Goal: Task Accomplishment & Management: Use online tool/utility

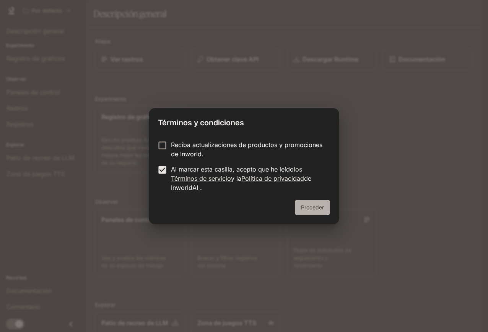
click at [312, 210] on font "Proceder" at bounding box center [312, 207] width 23 height 7
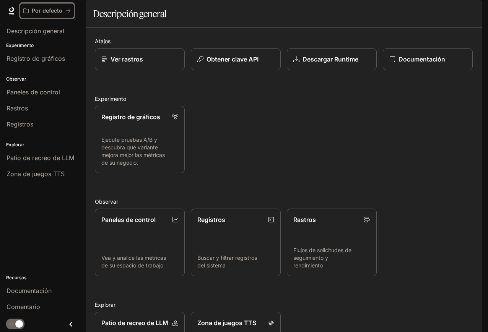
drag, startPoint x: 40, startPoint y: 8, endPoint x: 38, endPoint y: 13, distance: 5.1
click at [38, 13] on font "Por defecto" at bounding box center [47, 10] width 31 height 7
click at [164, 167] on p "Ejecute pruebas A/B y descubra qué variante mejora mejor las métricas de su neg…" at bounding box center [140, 151] width 78 height 31
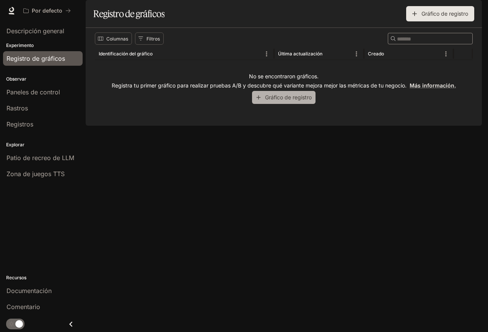
click at [280, 102] on font "Gráfico de registro" at bounding box center [288, 98] width 47 height 10
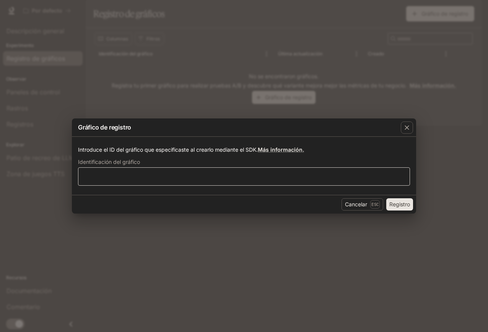
click at [151, 171] on div "​" at bounding box center [244, 177] width 332 height 18
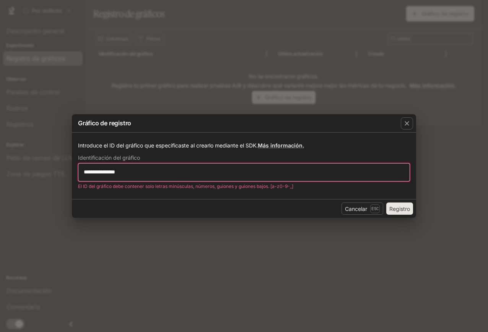
click at [87, 171] on input "**********" at bounding box center [243, 172] width 331 height 8
click at [112, 172] on input "**********" at bounding box center [243, 172] width 331 height 8
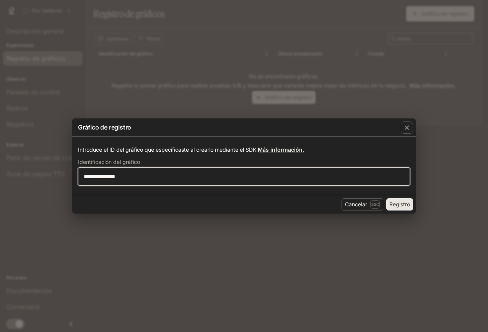
type input "**********"
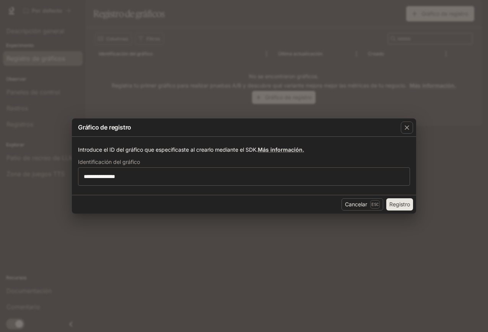
click at [397, 204] on font "Registro" at bounding box center [399, 204] width 21 height 7
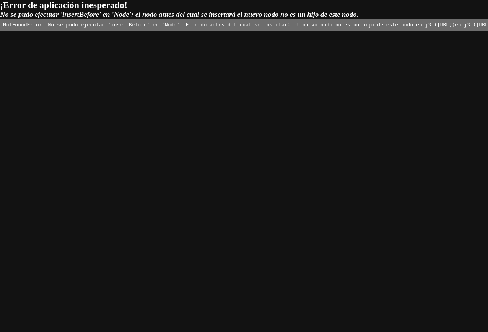
click at [146, 26] on font "NotFoundError: No se pudo ejecutar 'insertBefore' en 'Node': El nodo antes del …" at bounding box center [209, 25] width 413 height 6
drag, startPoint x: 166, startPoint y: 119, endPoint x: 224, endPoint y: 126, distance: 58.1
click at [223, 31] on pre "NotFoundError: No se pudo ejecutar 'insertBefore' en 'Node': El nodo antes del …" at bounding box center [244, 25] width 488 height 12
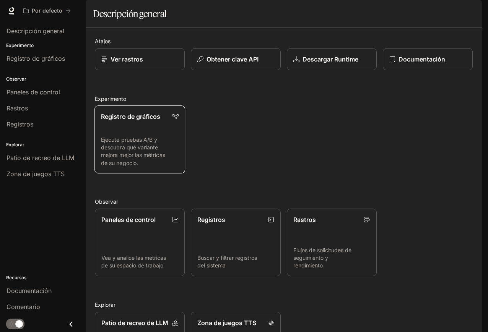
click at [134, 146] on link "Registro de gráficos Ejecute pruebas A/B y descubra qué variante mejora mejor l…" at bounding box center [139, 140] width 91 height 68
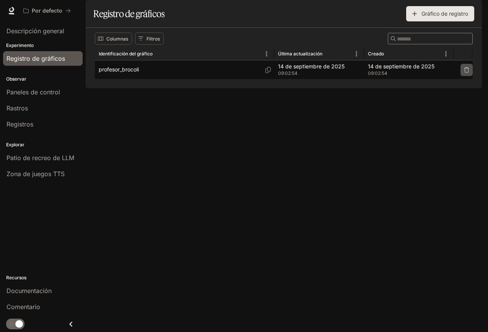
click at [468, 73] on icon "button" at bounding box center [466, 69] width 5 height 5
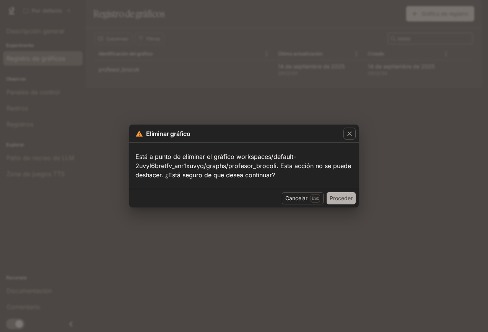
click at [346, 202] on font "Proceder" at bounding box center [341, 199] width 23 height 10
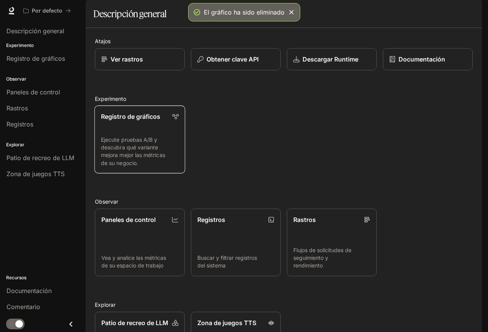
click at [152, 147] on link "Registro de gráficos Ejecute pruebas A/B y descubra qué variante mejora mejor l…" at bounding box center [139, 140] width 91 height 68
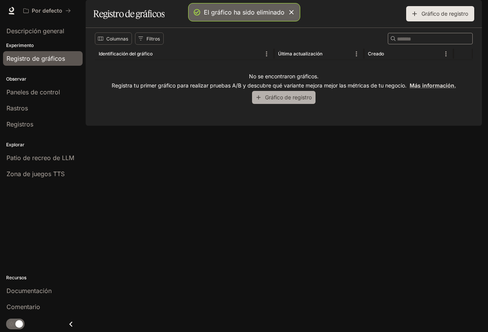
click at [280, 101] on font "Gráfico de registro" at bounding box center [288, 97] width 47 height 7
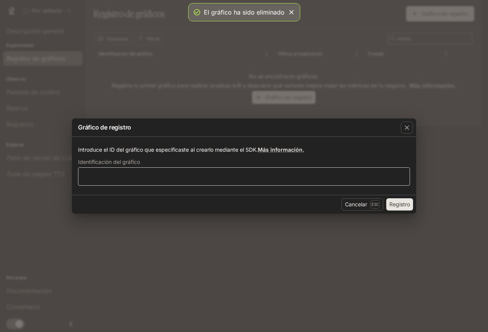
click at [175, 181] on div "​" at bounding box center [244, 177] width 332 height 18
click at [171, 198] on div "Cancelar Esc Registro" at bounding box center [244, 204] width 344 height 19
click at [163, 157] on form "Introduce el ID del gráfico que especificaste al crearlo mediante el SDK. Más i…" at bounding box center [244, 166] width 332 height 40
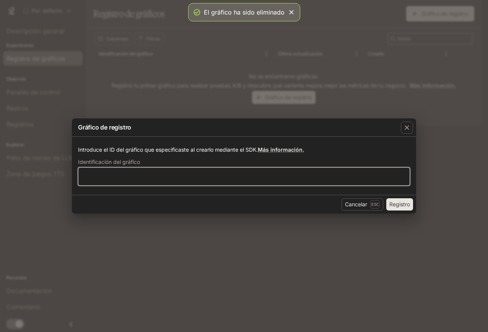
click at [164, 178] on input "text" at bounding box center [243, 177] width 331 height 8
type input "**********"
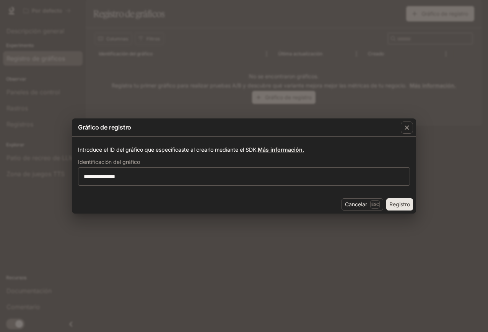
click at [399, 204] on font "Registro" at bounding box center [399, 204] width 21 height 7
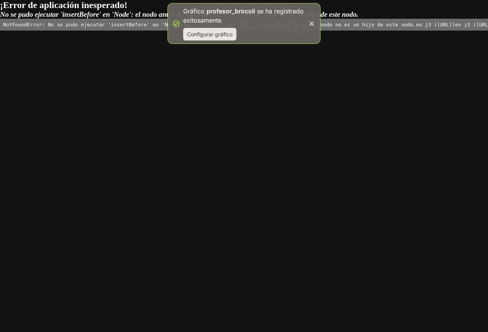
click at [210, 34] on font "Configurar gráfico" at bounding box center [210, 34] width 46 height 7
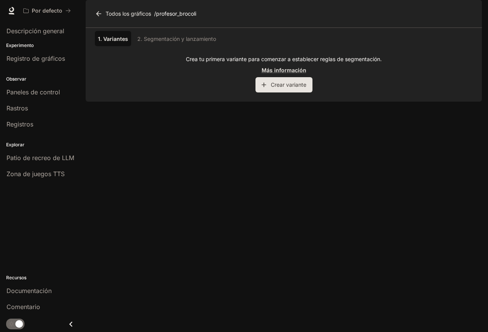
click at [177, 46] on div "1. Variantes 2. Segmentación y lanzamiento" at bounding box center [284, 38] width 378 height 15
click at [174, 46] on div "1. Variantes 2. Segmentación y lanzamiento" at bounding box center [284, 38] width 378 height 15
click at [280, 88] on font "Crear variante" at bounding box center [289, 84] width 36 height 7
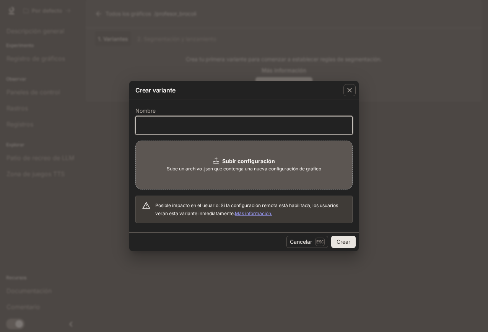
click at [194, 127] on input "text" at bounding box center [244, 126] width 216 height 8
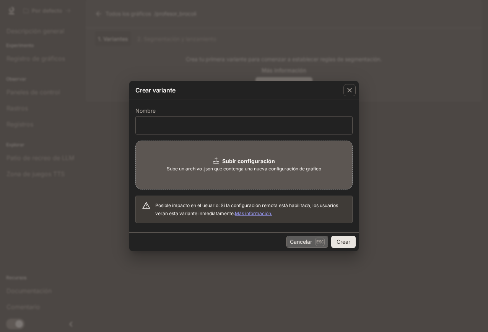
click at [305, 243] on font "Cancelar" at bounding box center [301, 242] width 22 height 7
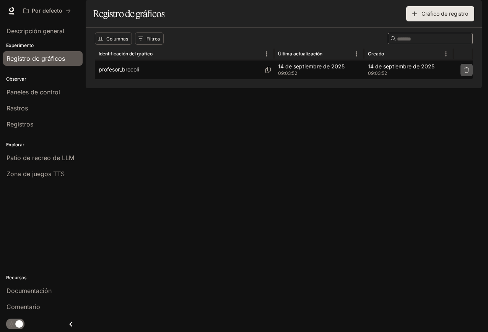
click at [467, 73] on icon "button" at bounding box center [466, 69] width 5 height 5
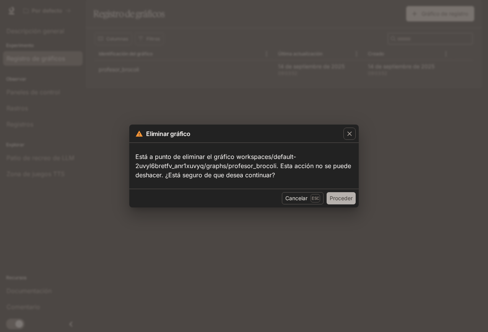
click at [337, 198] on font "Proceder" at bounding box center [341, 198] width 23 height 7
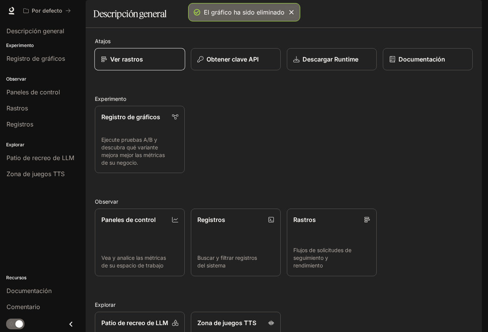
click at [135, 63] on font "Ver rastros" at bounding box center [126, 59] width 33 height 8
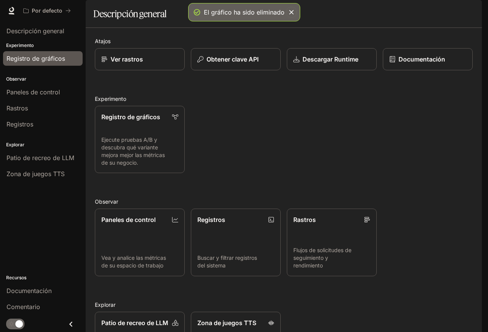
click at [50, 59] on font "Registro de gráficos" at bounding box center [36, 59] width 59 height 8
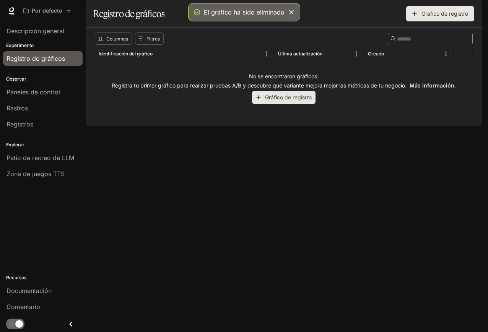
click at [293, 101] on font "Gráfico de registro" at bounding box center [288, 97] width 47 height 7
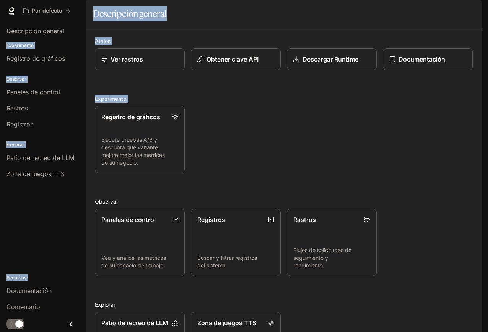
drag, startPoint x: 3, startPoint y: 9, endPoint x: 369, endPoint y: 162, distance: 396.1
click at [386, 182] on div "Saltar al contenido principal Por defecto Documentación Documentación Portal De…" at bounding box center [244, 166] width 488 height 332
click at [334, 142] on div "Registro de gráficos Ejecute pruebas A/B y descubra qué variante mejora mejor l…" at bounding box center [281, 136] width 384 height 73
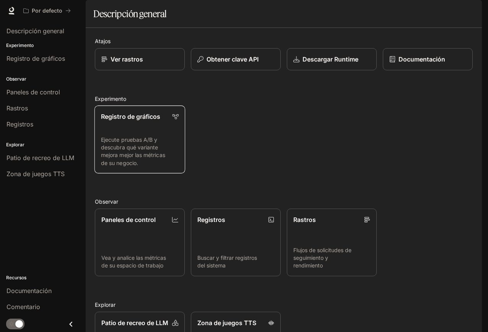
click at [133, 166] on font "Ejecute pruebas A/B y descubra qué variante mejora mejor las métricas de su neg…" at bounding box center [133, 152] width 64 height 30
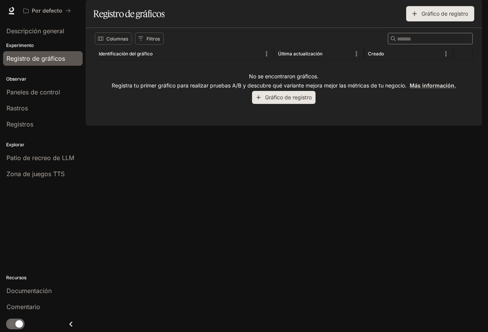
click at [281, 101] on font "Gráfico de registro" at bounding box center [288, 97] width 47 height 7
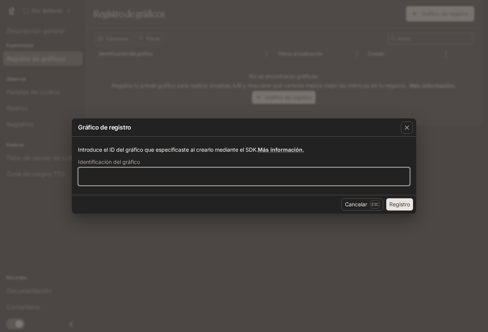
click at [188, 176] on input "text" at bounding box center [243, 177] width 331 height 8
type input "**********"
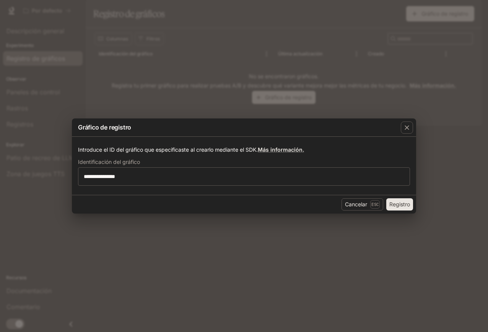
click at [398, 210] on button "Registro" at bounding box center [399, 204] width 27 height 12
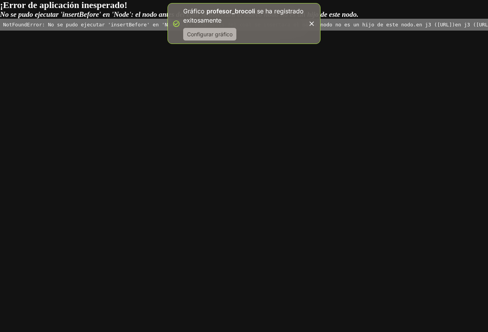
click at [223, 31] on font "Configurar gráfico" at bounding box center [210, 34] width 46 height 7
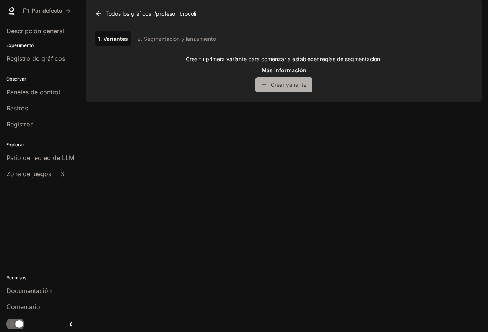
click at [283, 88] on font "Crear variante" at bounding box center [289, 84] width 36 height 7
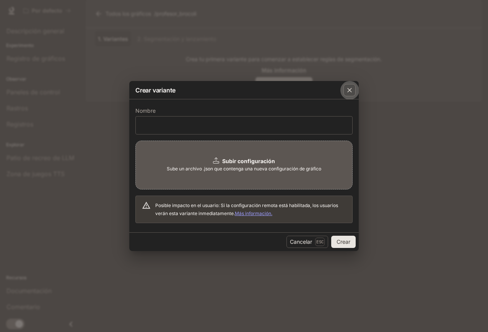
click at [350, 91] on icon "button" at bounding box center [349, 90] width 5 height 5
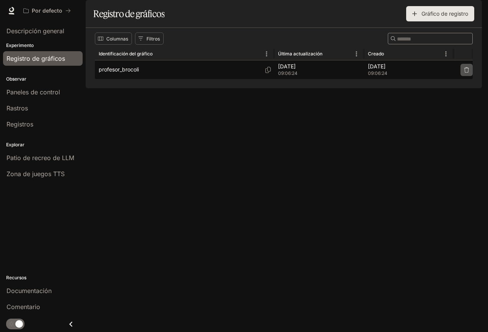
click at [470, 76] on button "button" at bounding box center [466, 70] width 12 height 12
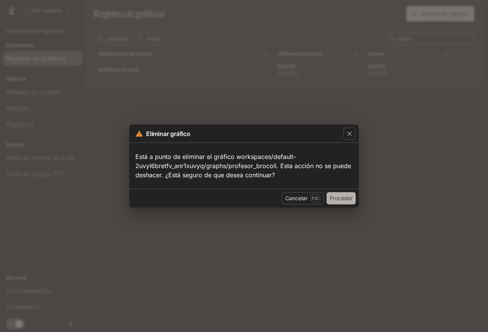
click at [339, 197] on font "Proceder" at bounding box center [341, 198] width 23 height 7
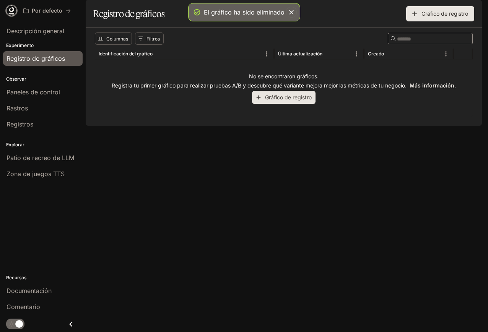
click at [13, 9] on icon at bounding box center [11, 9] width 5 height 5
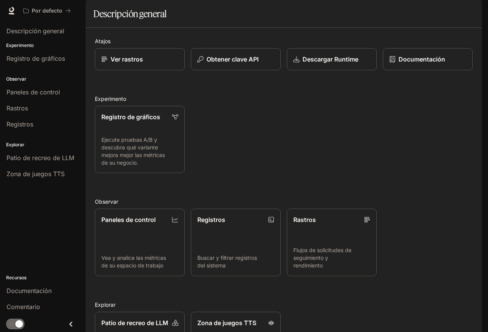
click at [434, 10] on font "Documentación" at bounding box center [435, 10] width 39 height 7
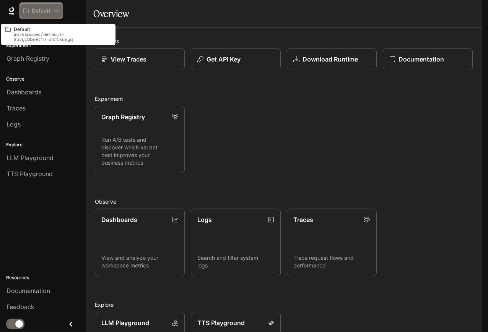
click at [56, 11] on icon "All workspaces" at bounding box center [56, 10] width 5 height 5
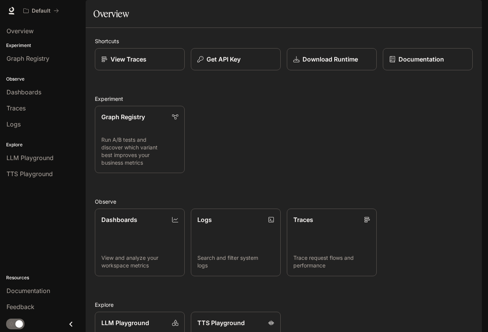
drag, startPoint x: 258, startPoint y: 133, endPoint x: 251, endPoint y: 126, distance: 10.6
click at [257, 132] on div "Graph Registry Run A/B tests and discover which variant best improves your busi…" at bounding box center [281, 136] width 384 height 73
click at [405, 64] on p "Documentation" at bounding box center [421, 59] width 46 height 9
